Goal: Transaction & Acquisition: Purchase product/service

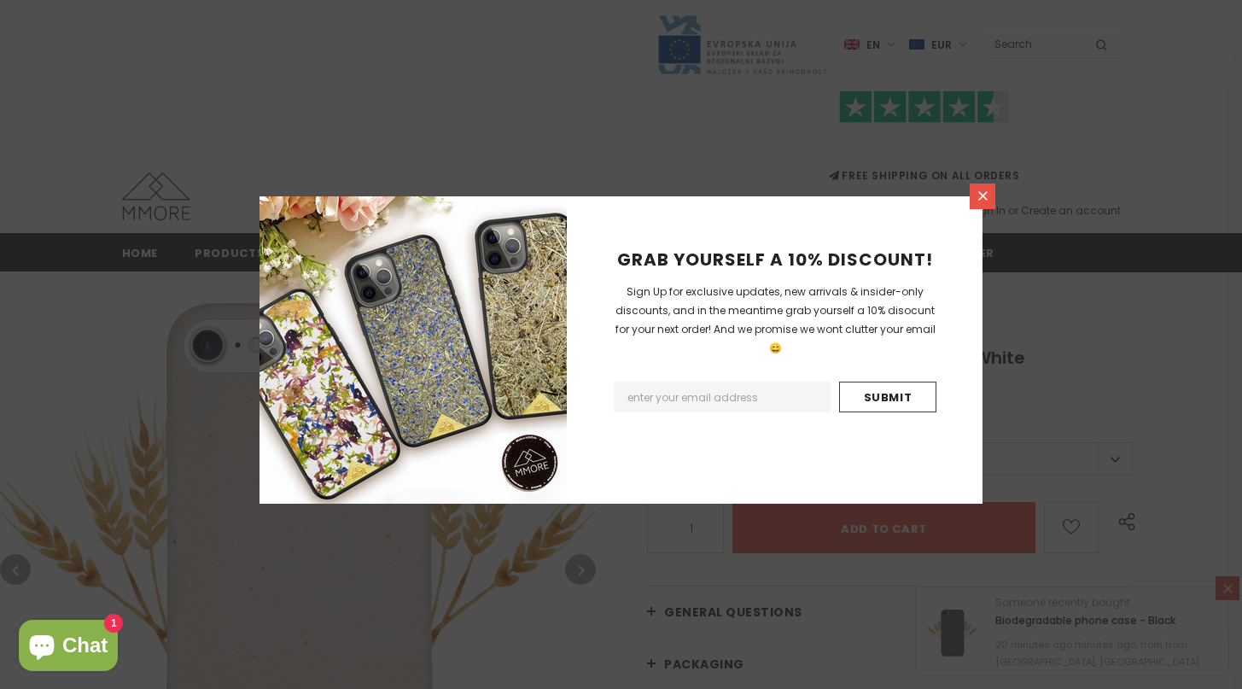
click at [978, 184] on link at bounding box center [983, 197] width 26 height 26
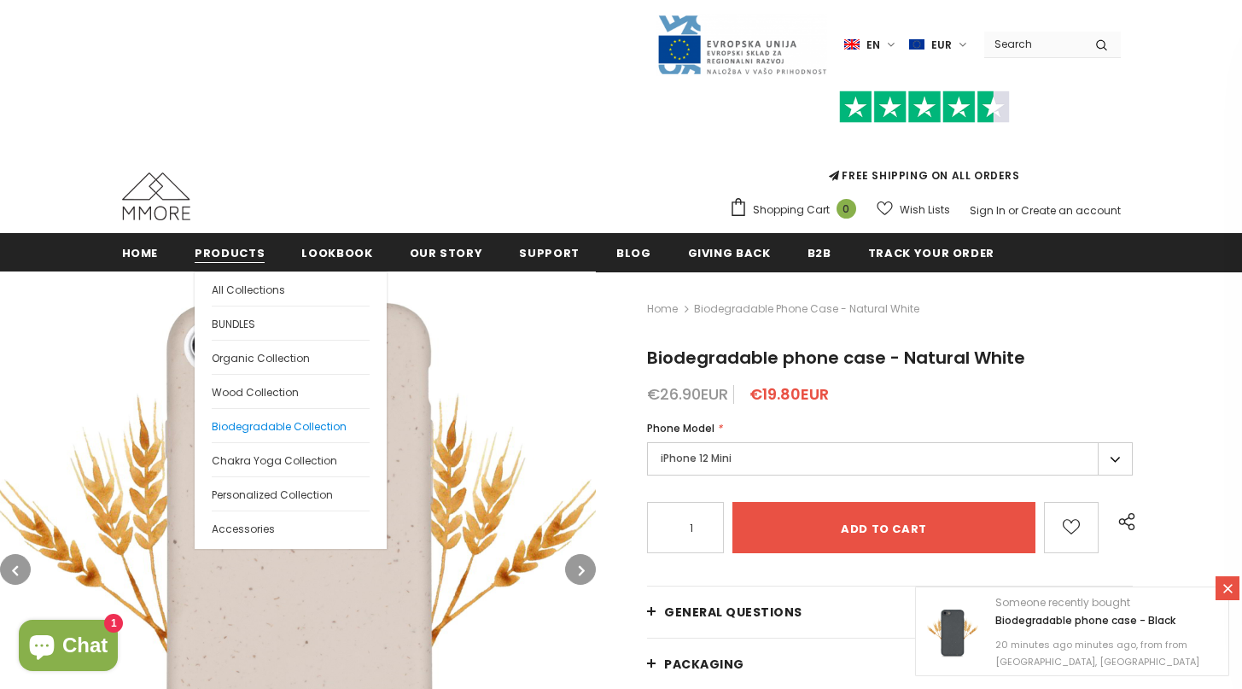
click at [258, 424] on span "Biodegradable Collection" at bounding box center [279, 426] width 135 height 15
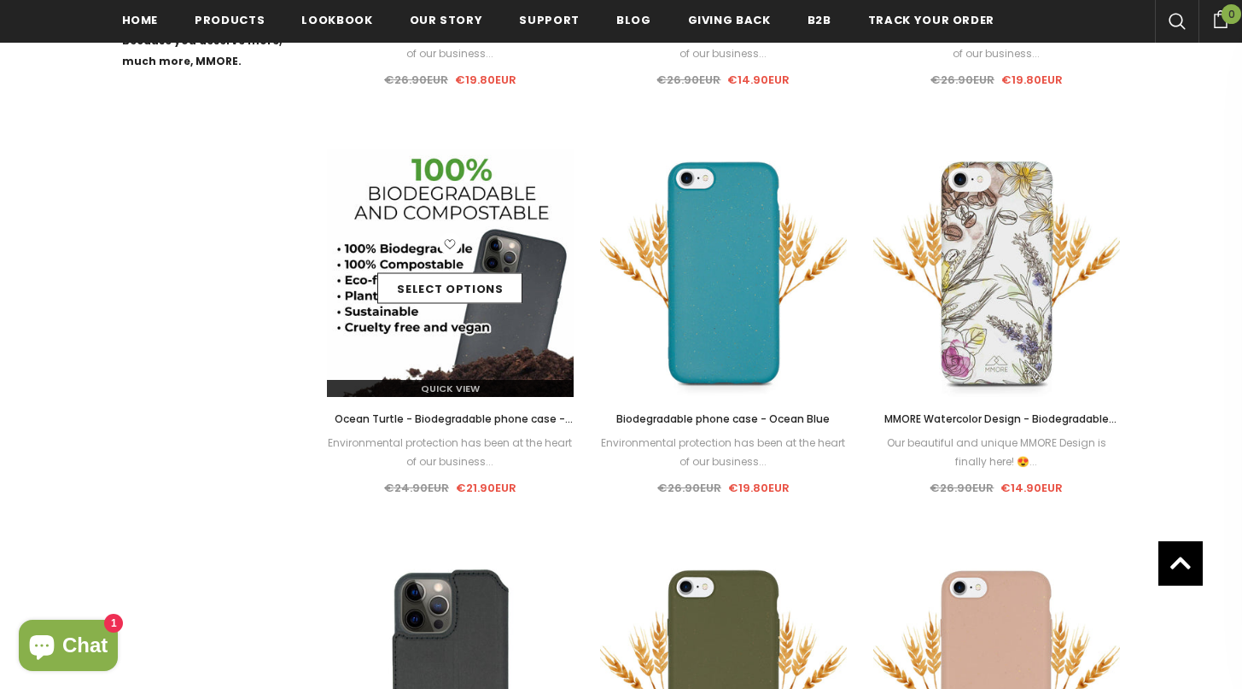
scroll to position [1111, 0]
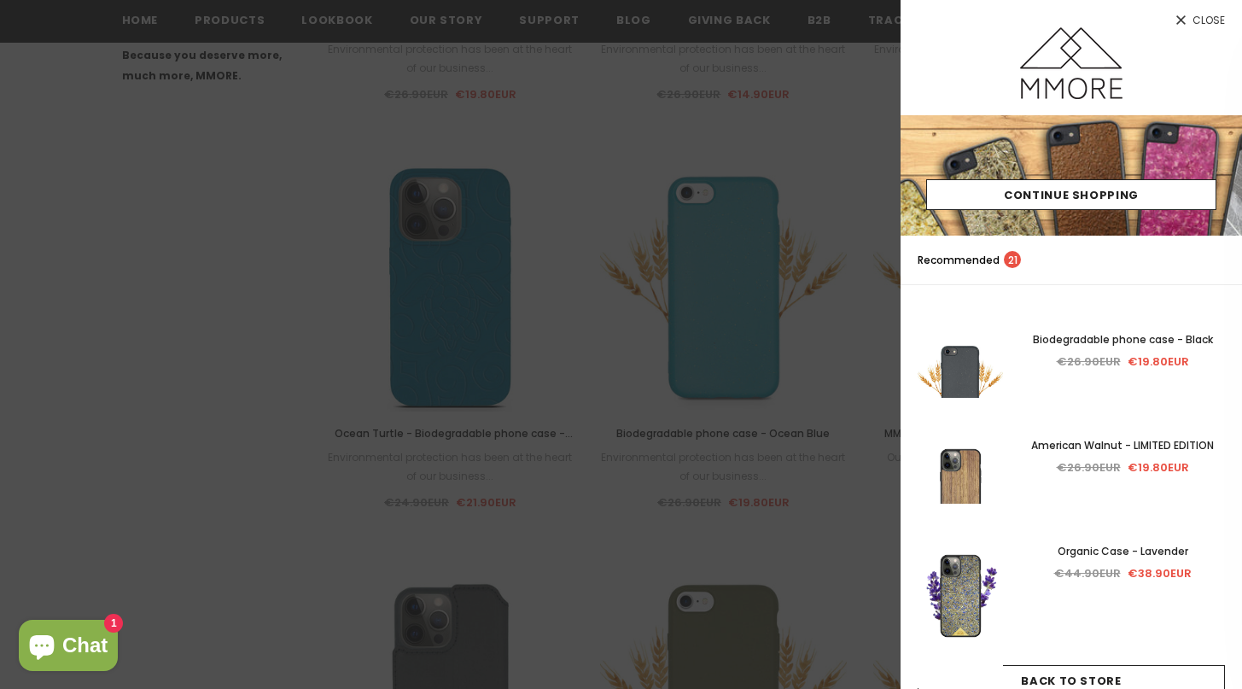
click at [720, 143] on div at bounding box center [621, 344] width 1242 height 689
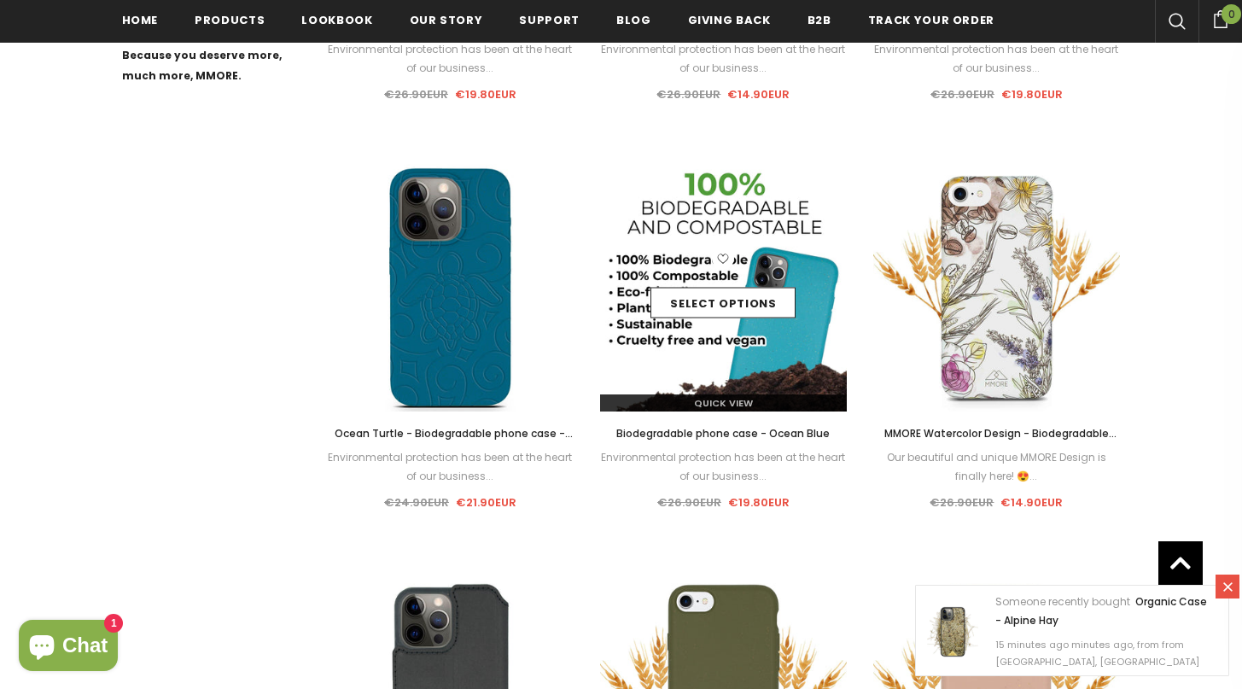
scroll to position [1104, 0]
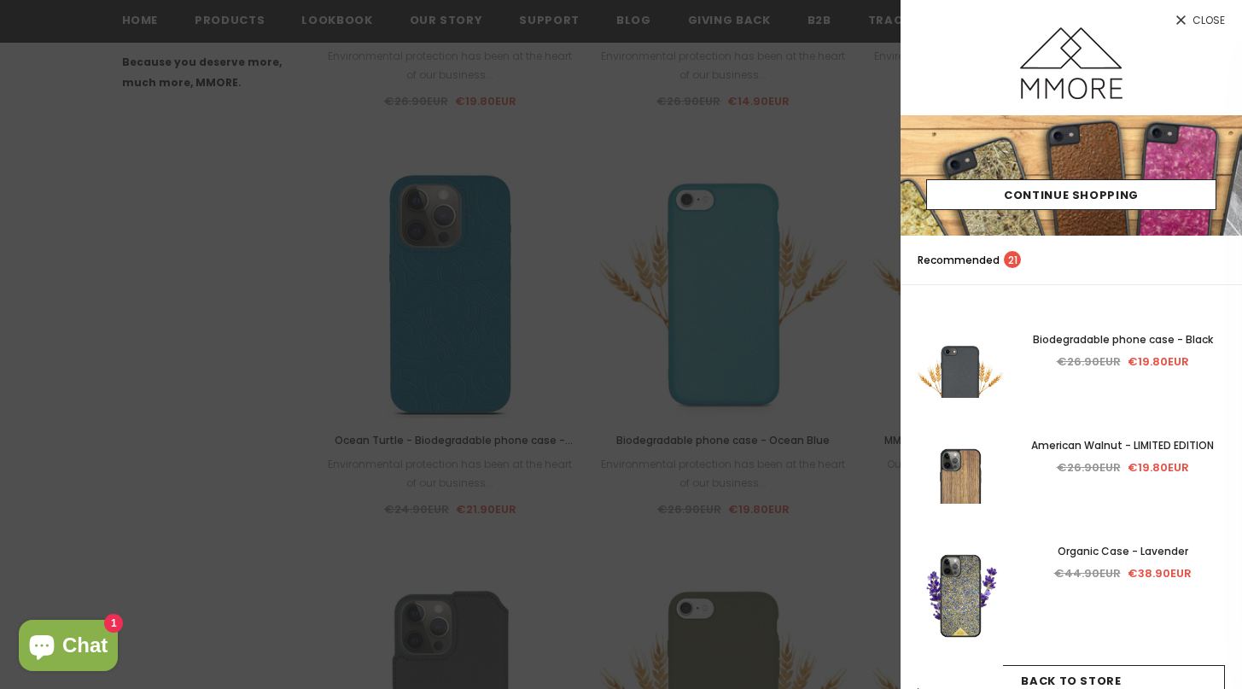
click at [816, 157] on div at bounding box center [621, 344] width 1242 height 689
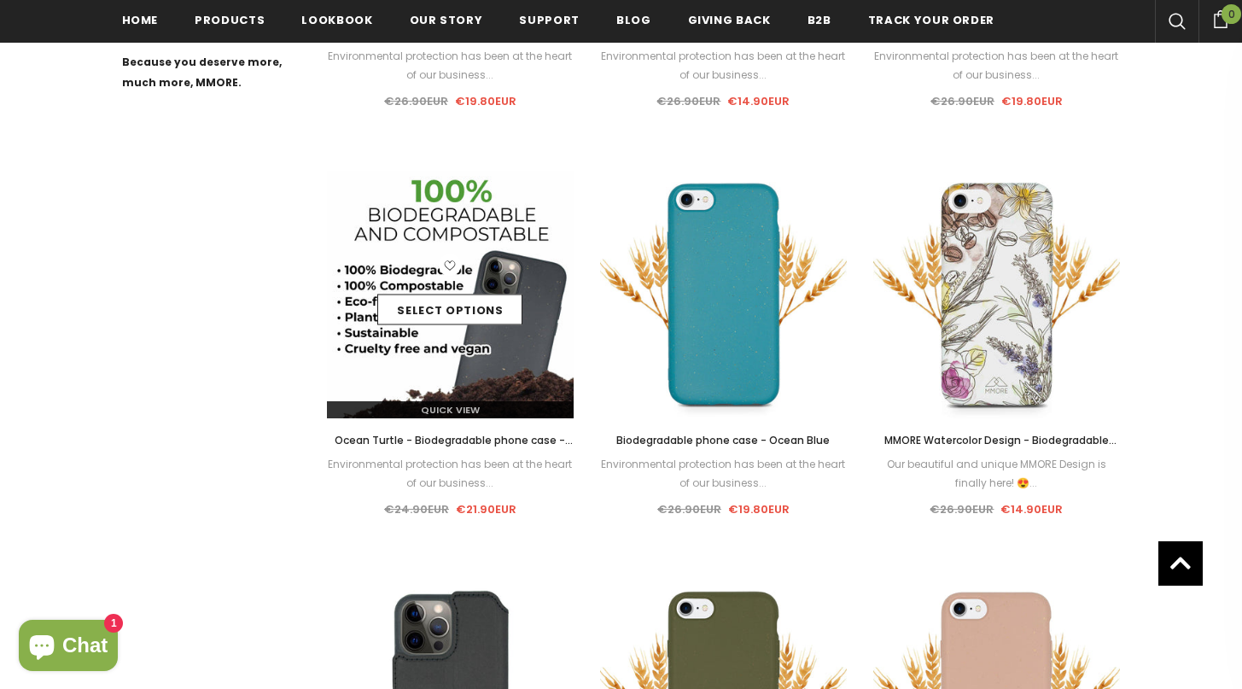
click at [491, 277] on div "Select options" at bounding box center [451, 294] width 248 height 81
click at [473, 314] on link "Select options" at bounding box center [449, 310] width 145 height 31
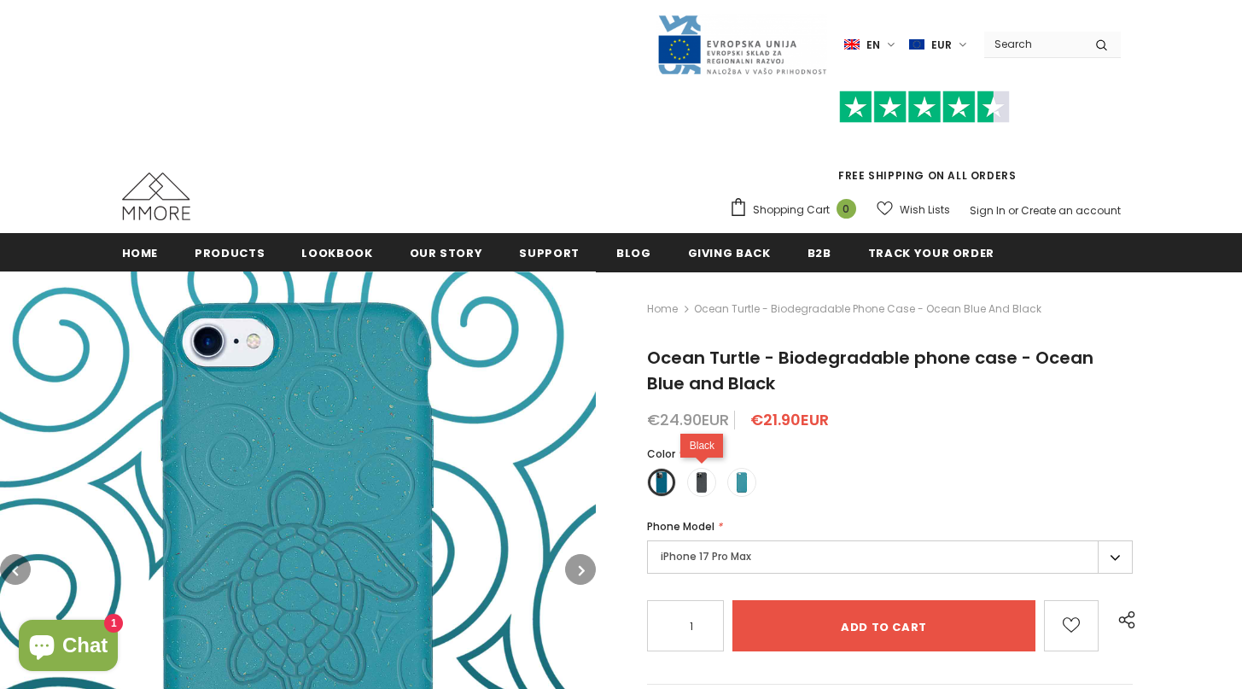
click at [713, 493] on label at bounding box center [701, 482] width 29 height 29
click at [0, 0] on input "radio" at bounding box center [0, 0] width 0 height 0
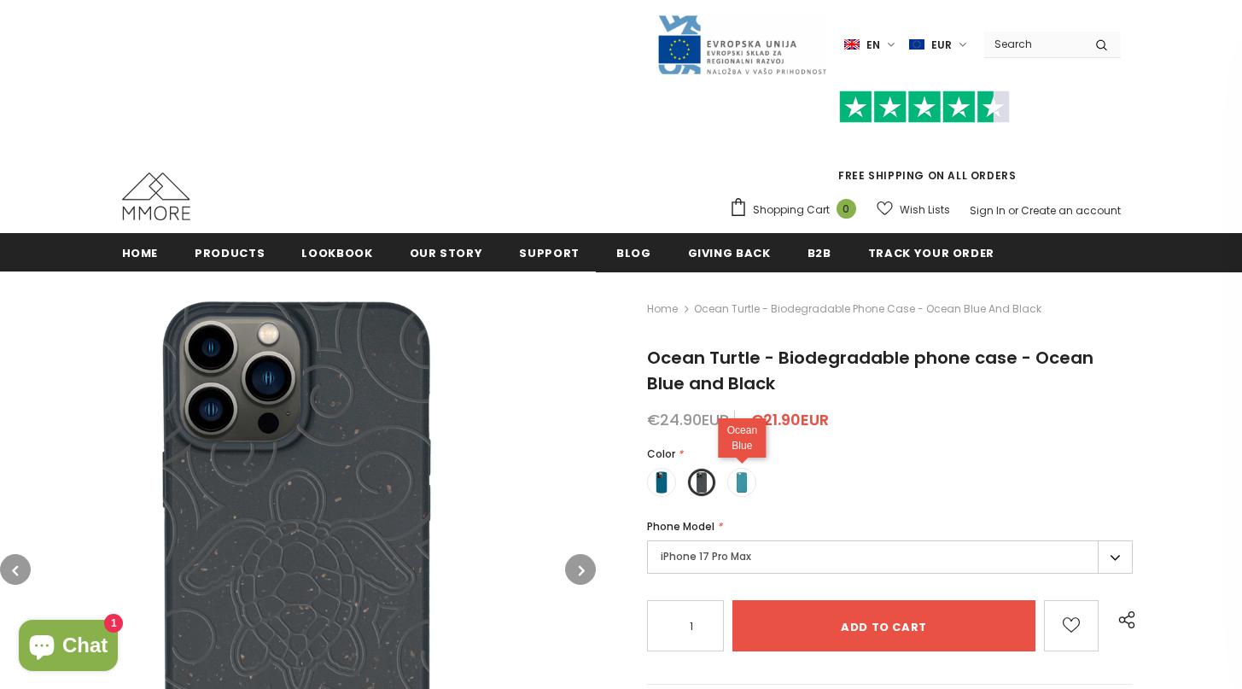
click at [735, 487] on span at bounding box center [742, 482] width 22 height 22
click at [0, 0] on input "radio" at bounding box center [0, 0] width 0 height 0
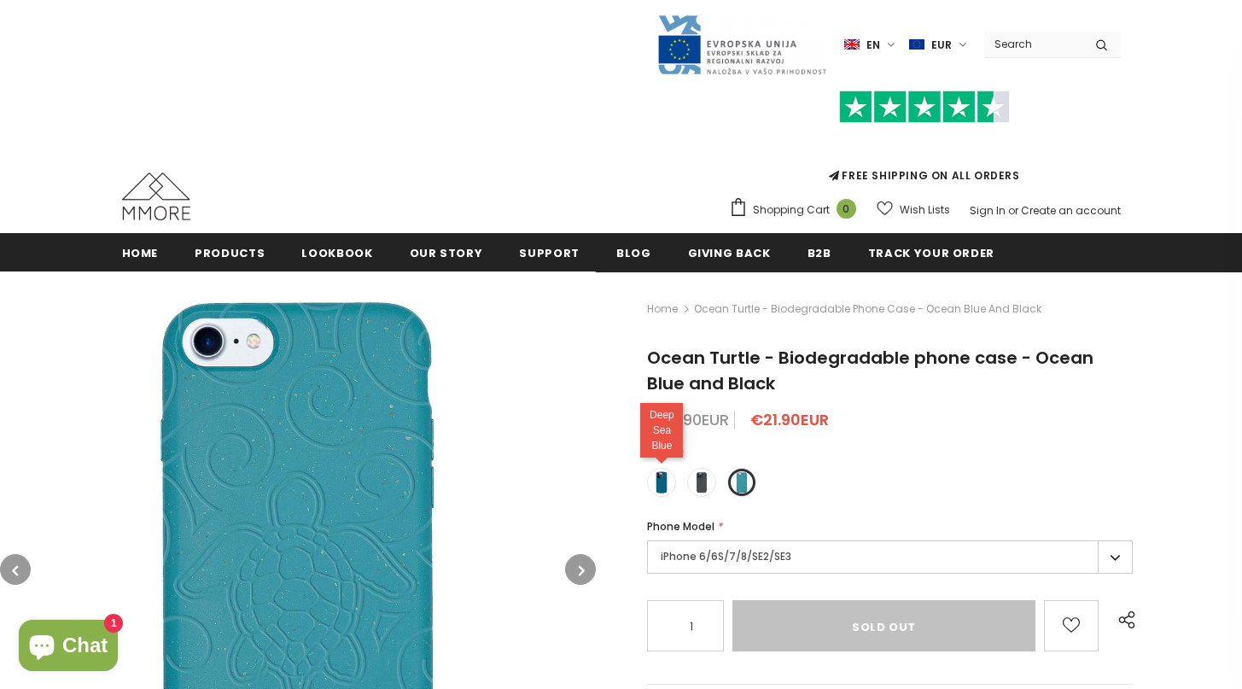
click at [668, 483] on span at bounding box center [662, 482] width 22 height 22
click at [0, 0] on input "radio" at bounding box center [0, 0] width 0 height 0
type input "Add to cart"
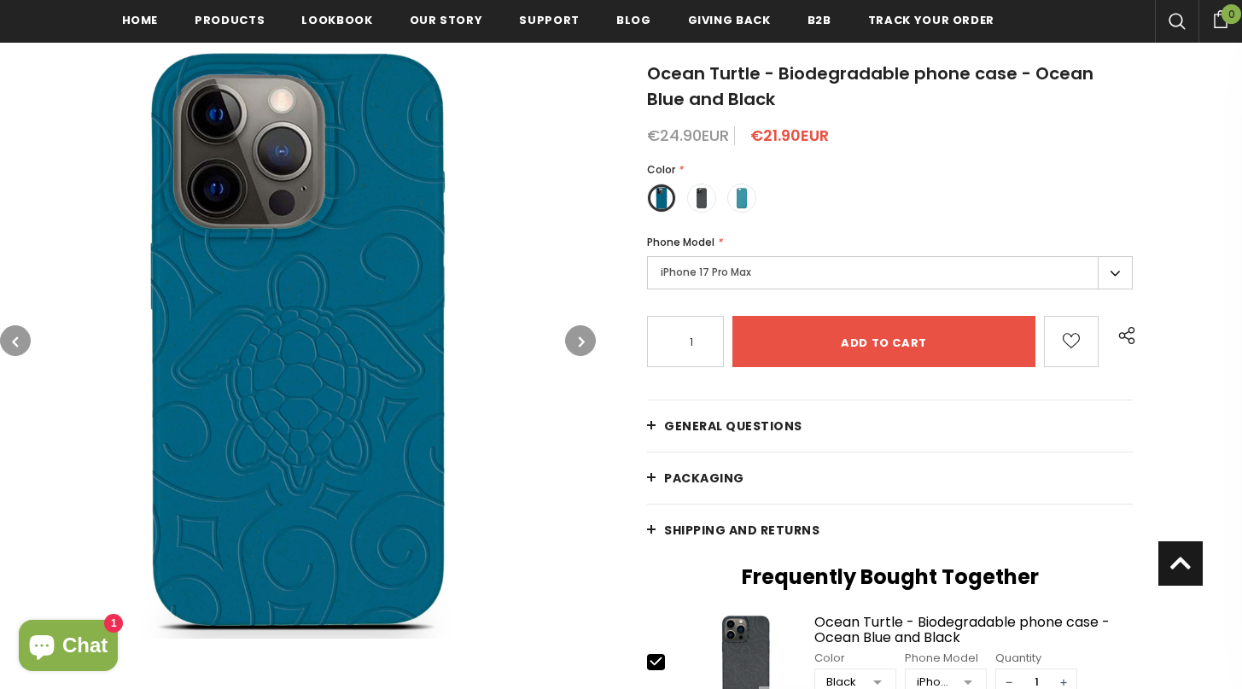
scroll to position [302, 0]
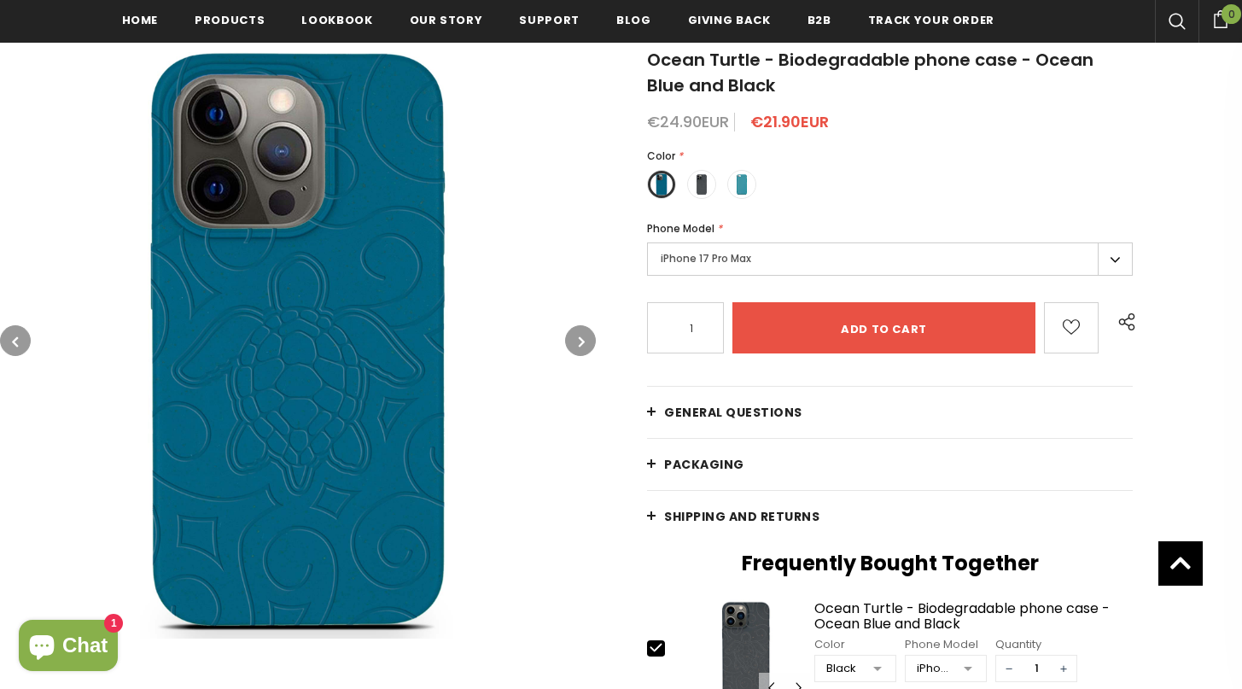
click at [804, 260] on label "iPhone 17 Pro Max" at bounding box center [890, 259] width 486 height 33
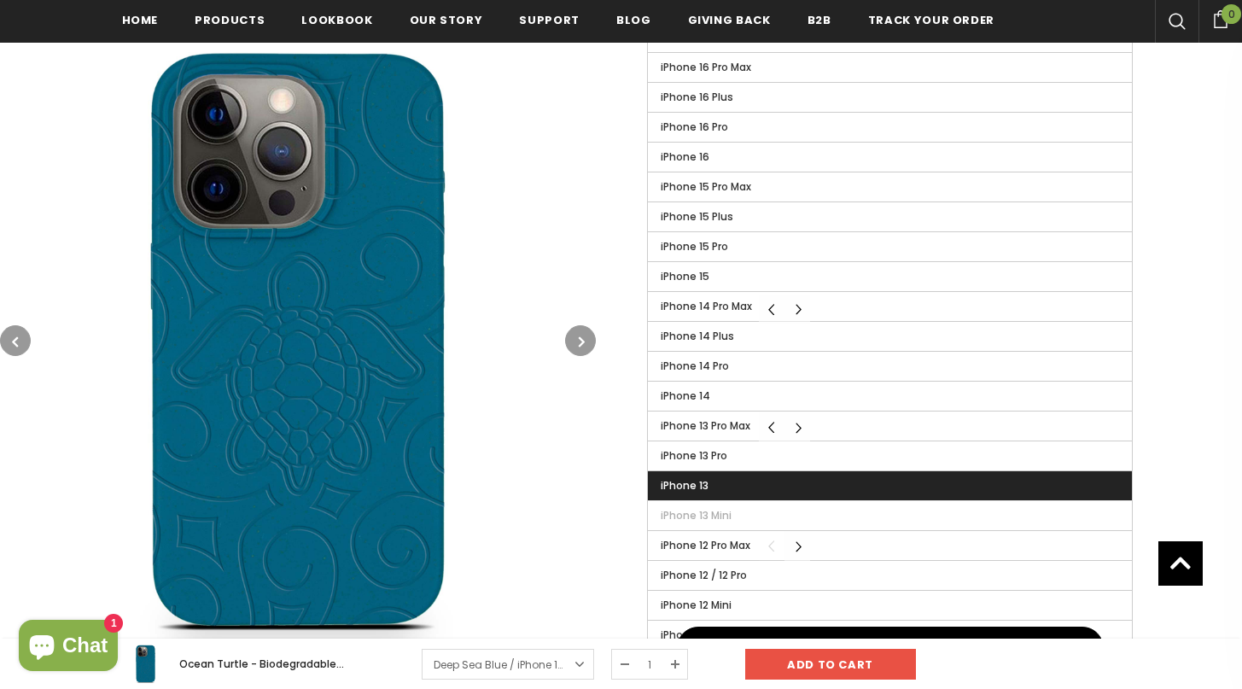
scroll to position [690, 0]
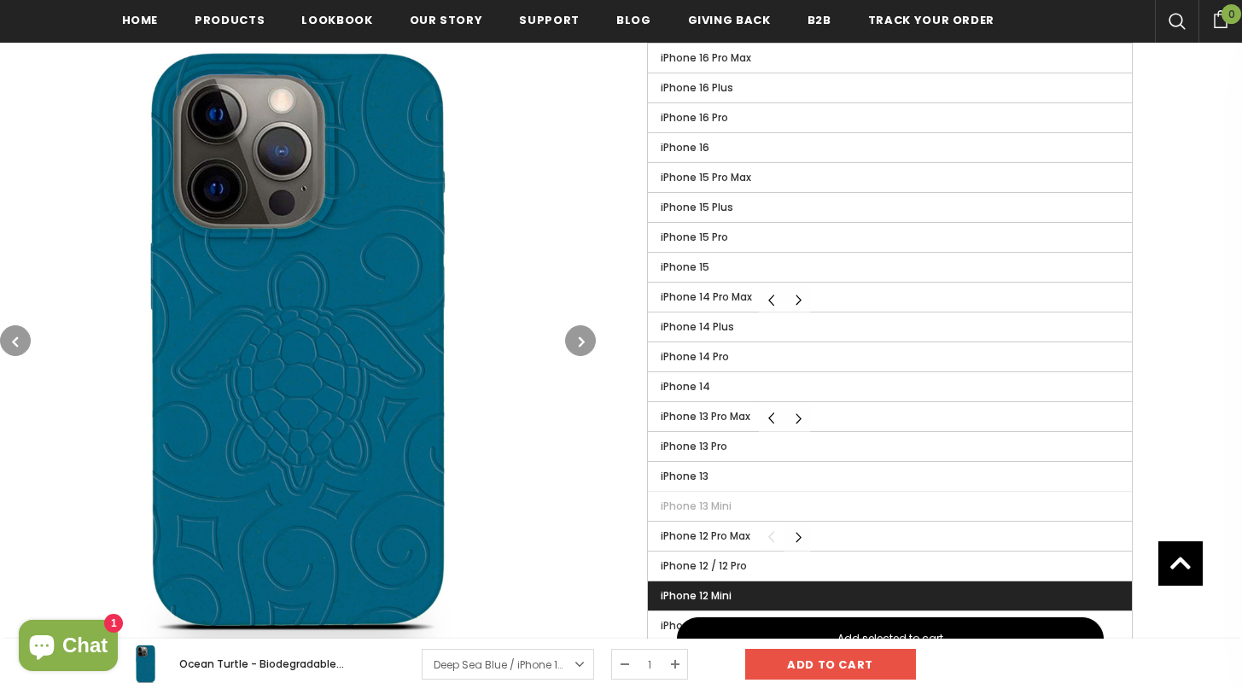
click at [745, 589] on label "iPhone 12 Mini" at bounding box center [890, 595] width 484 height 29
click at [0, 0] on input "iPhone 12 Mini" at bounding box center [0, 0] width 0 height 0
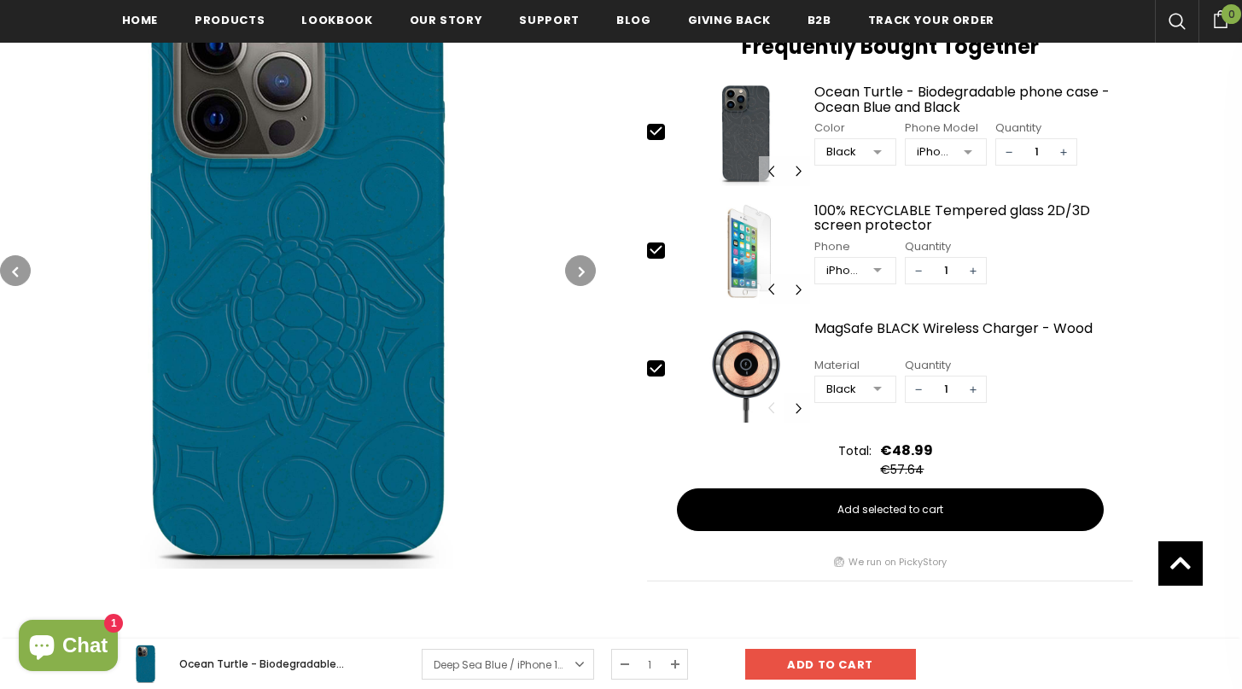
scroll to position [634, 0]
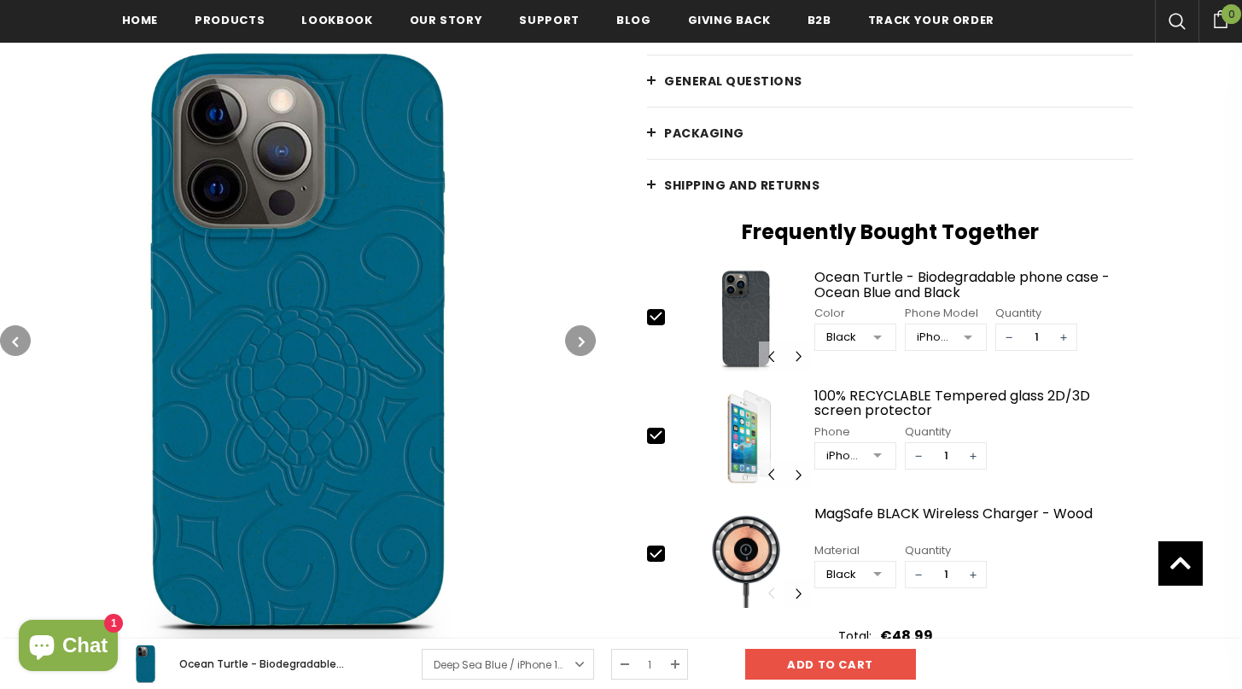
click at [660, 316] on icon at bounding box center [656, 317] width 11 height 8
type input "0"
click at [656, 557] on icon at bounding box center [656, 554] width 11 height 8
type input "0"
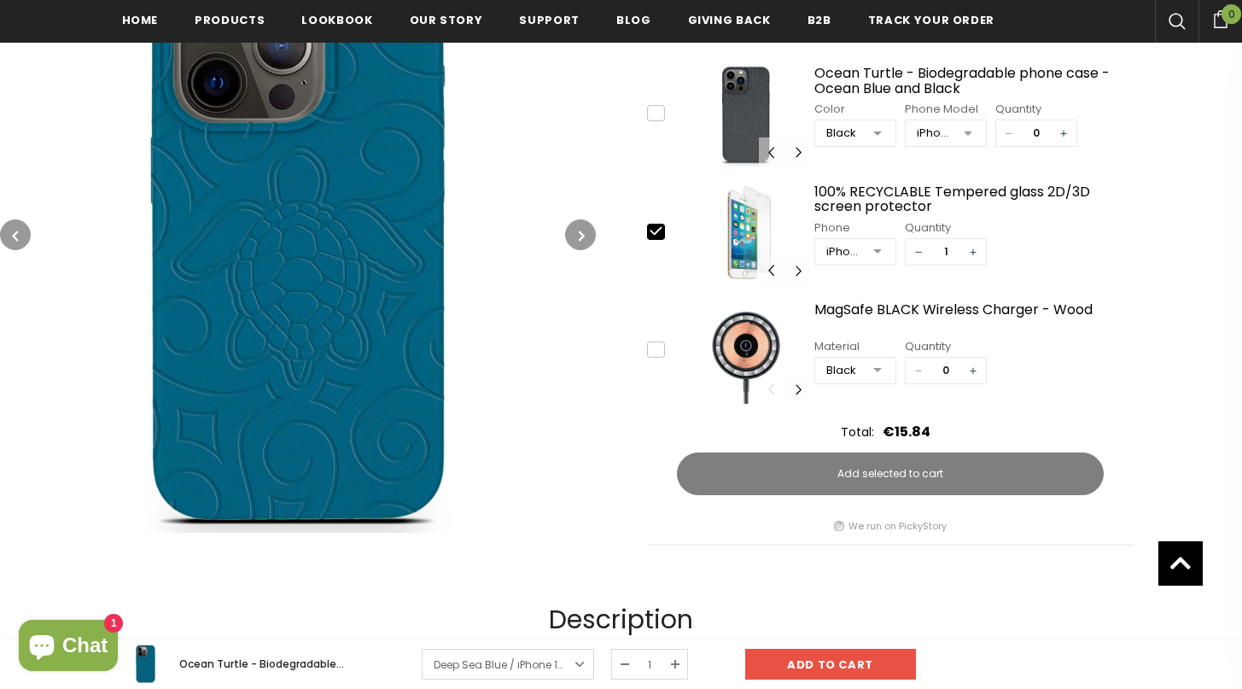
scroll to position [868, 0]
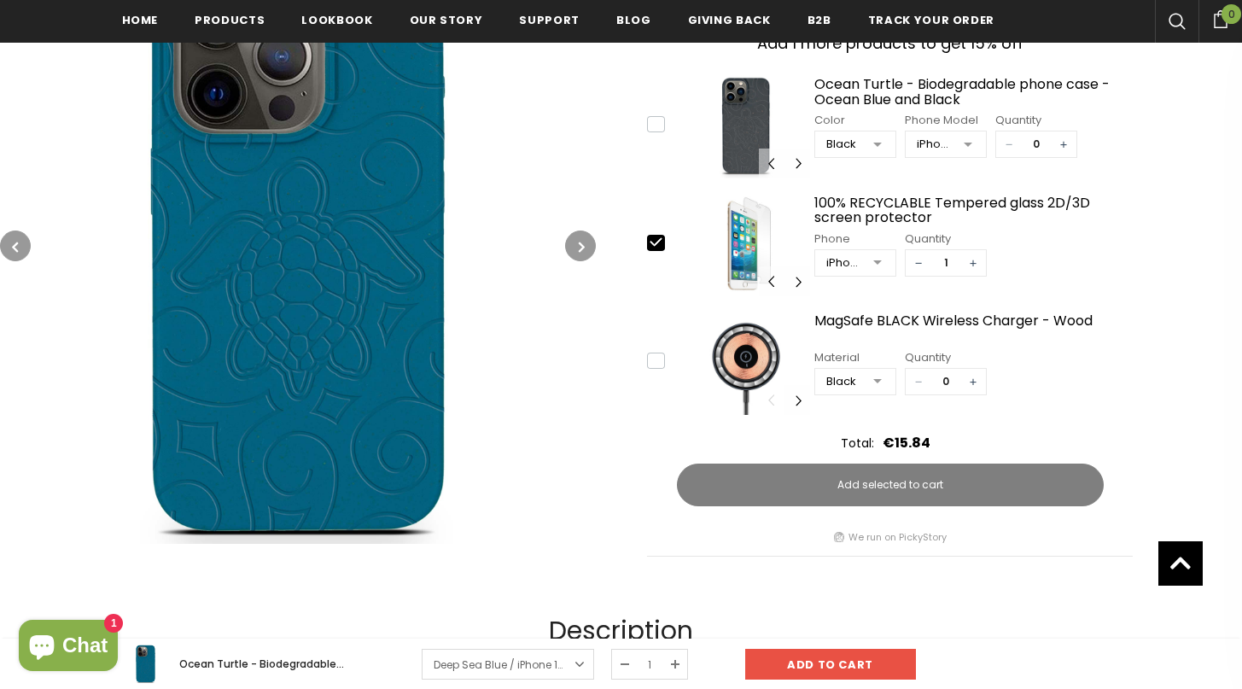
click at [657, 247] on icon at bounding box center [656, 242] width 18 height 18
type input "0"
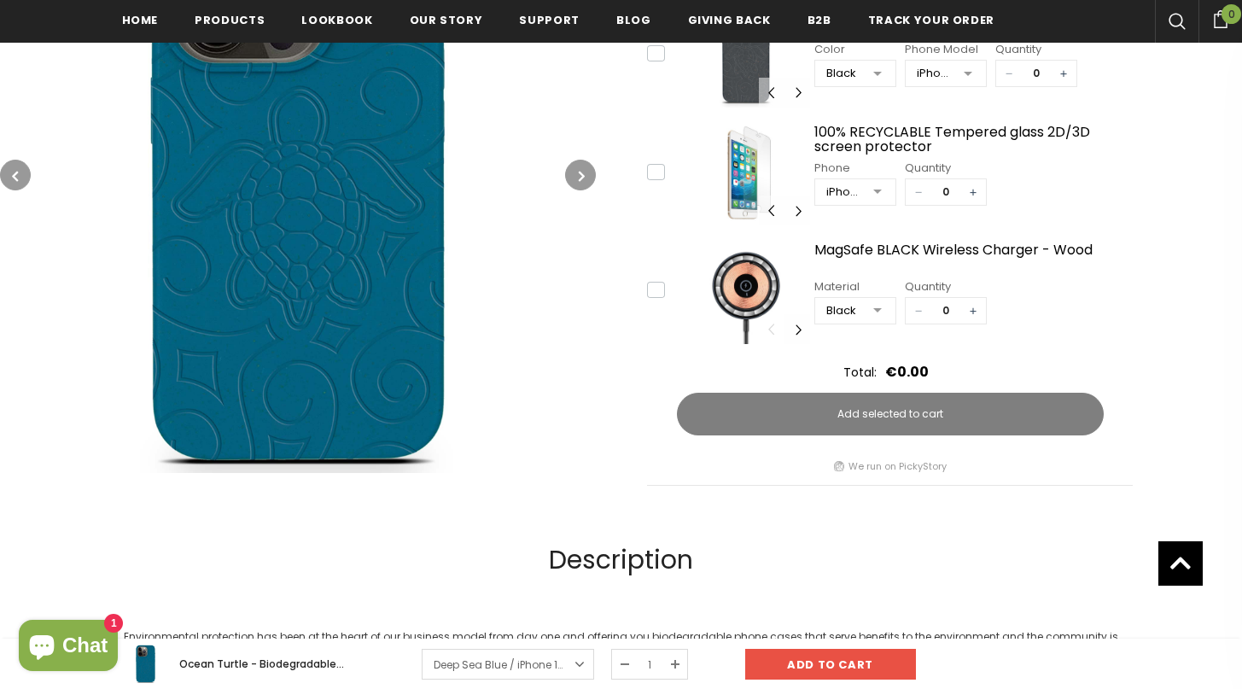
scroll to position [1029, 0]
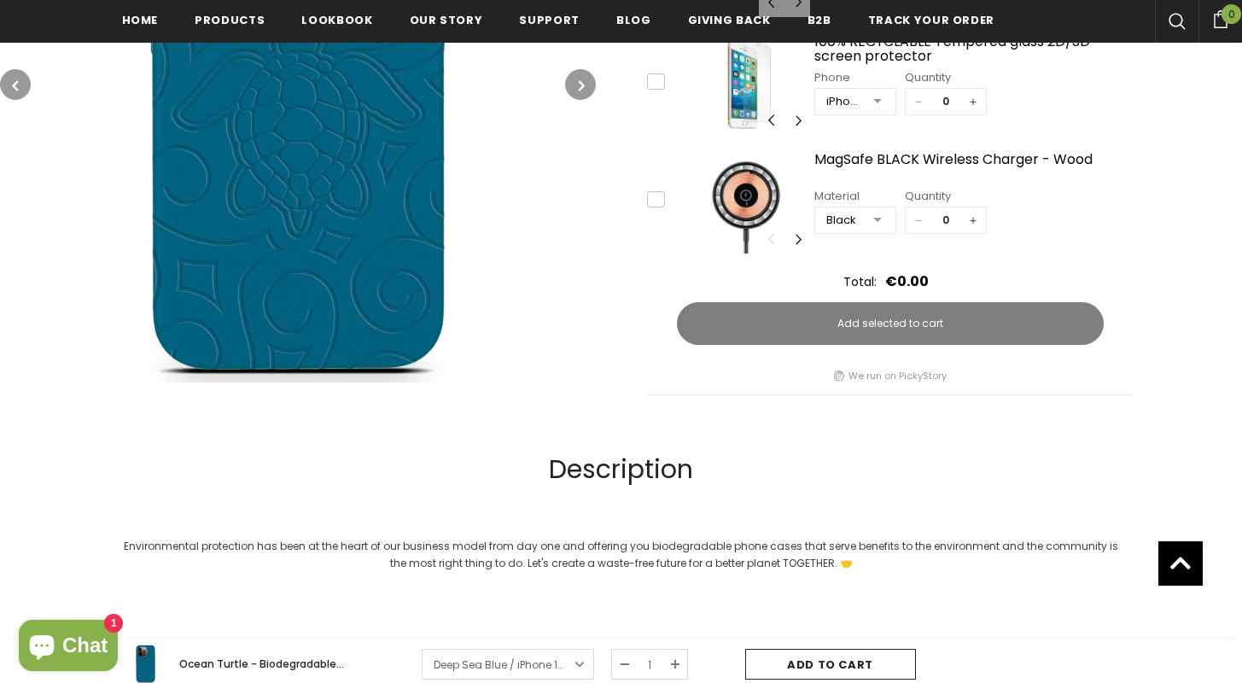
click at [794, 663] on input "Add to cart" at bounding box center [830, 664] width 171 height 31
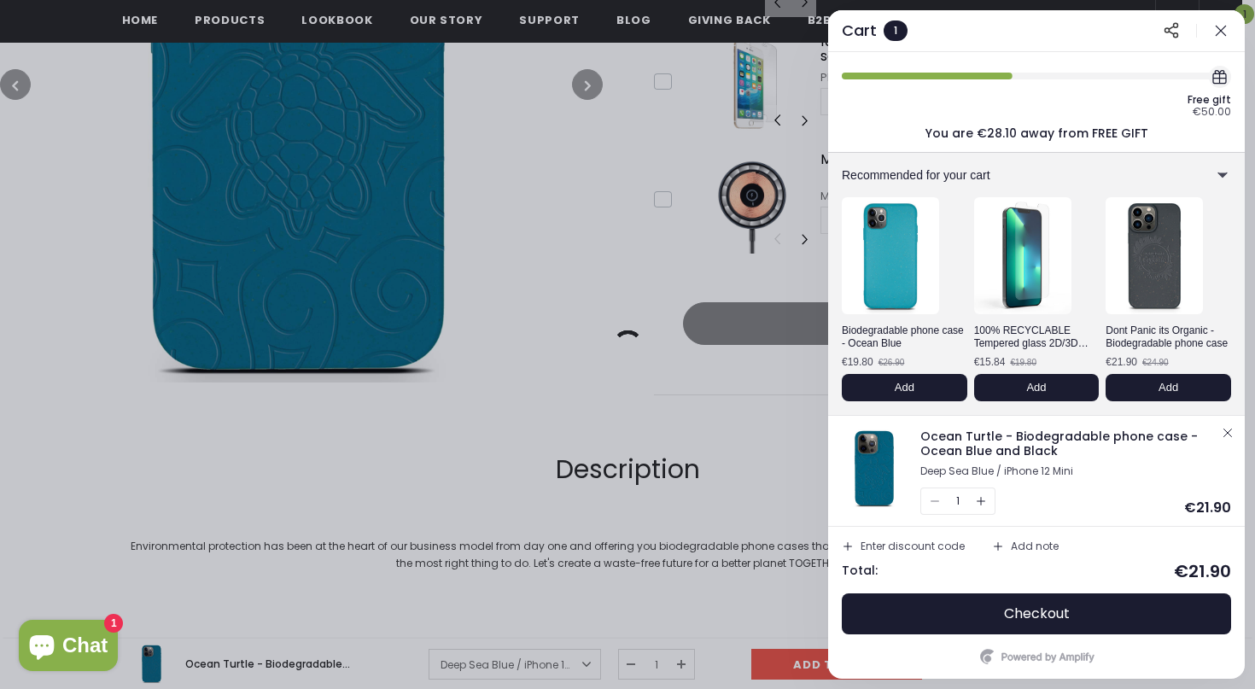
click at [1223, 23] on button "button" at bounding box center [1221, 30] width 20 height 20
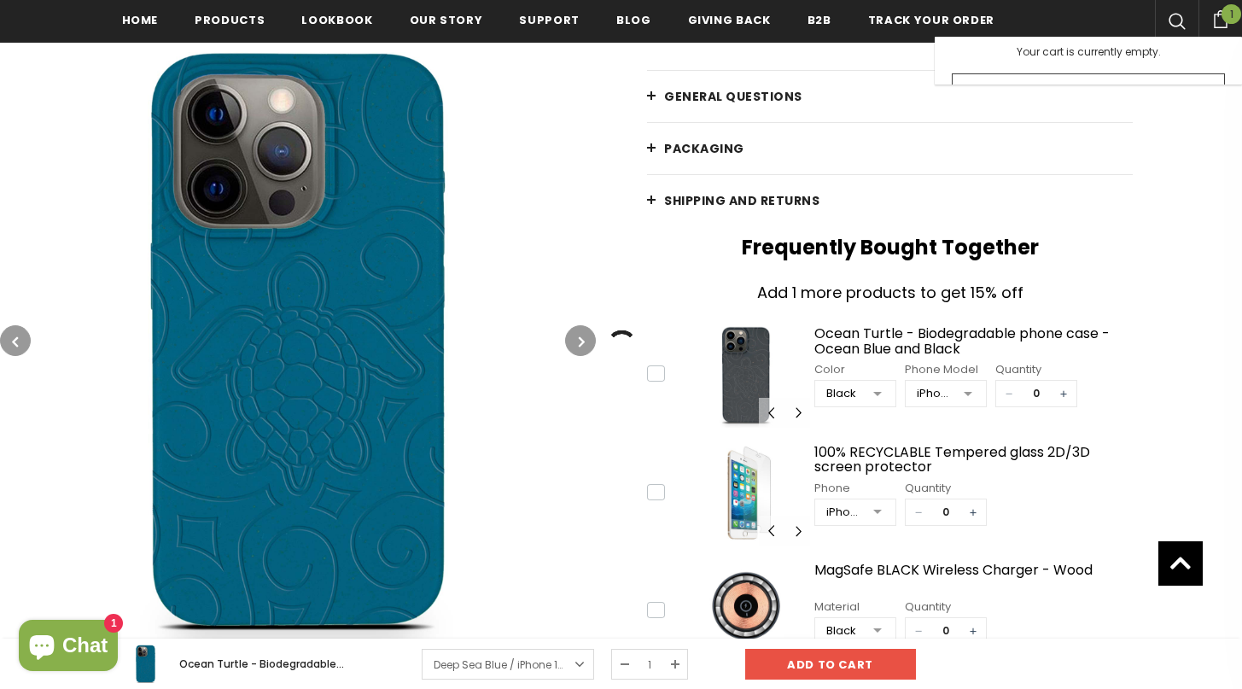
scroll to position [0, 0]
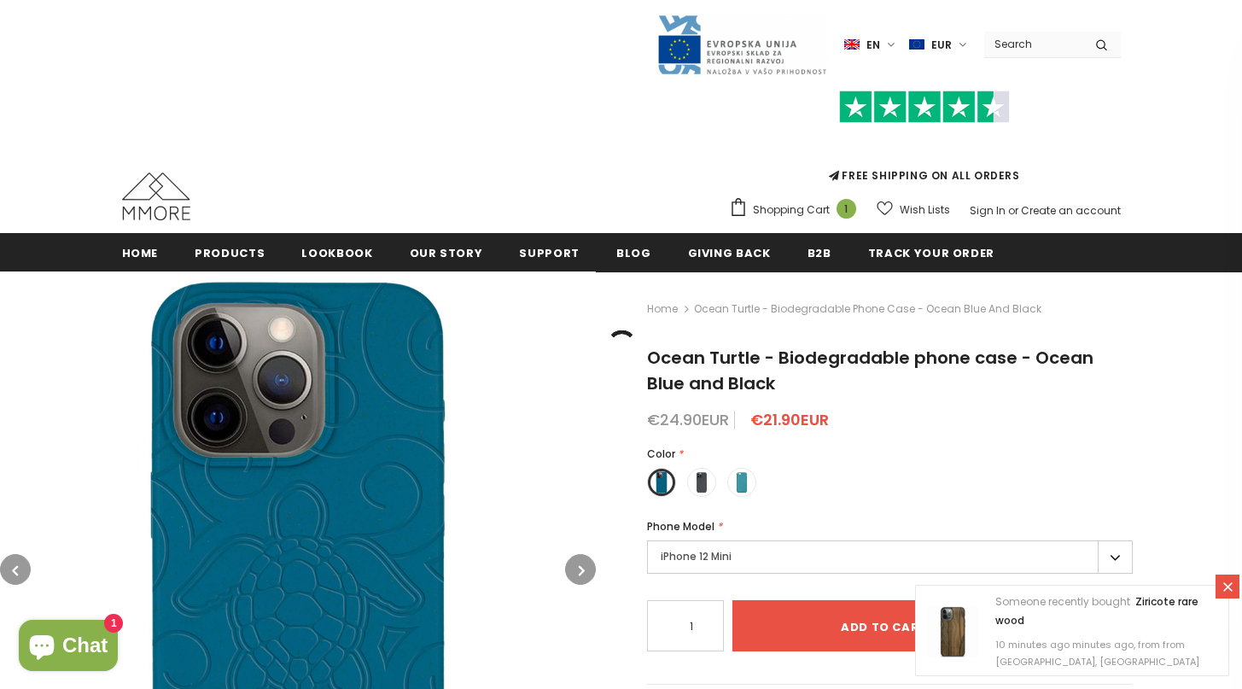
click at [96, 76] on div "Trending iPhone Huawei" at bounding box center [621, 116] width 1242 height 233
